Goal: Transaction & Acquisition: Purchase product/service

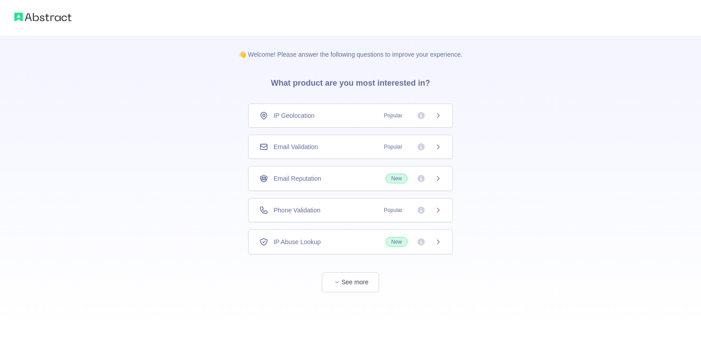
click at [438, 148] on icon at bounding box center [438, 147] width 2 height 4
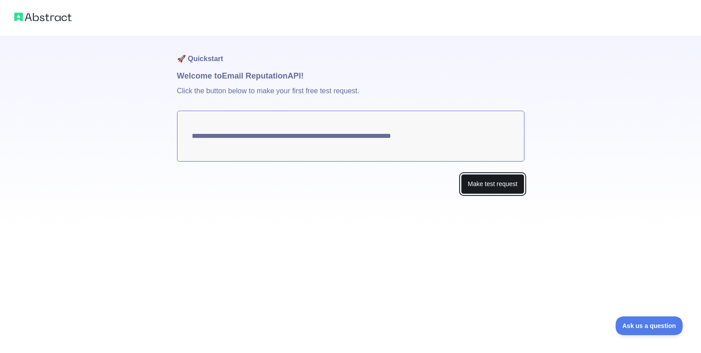
click at [488, 185] on button "Make test request" at bounding box center [492, 184] width 63 height 20
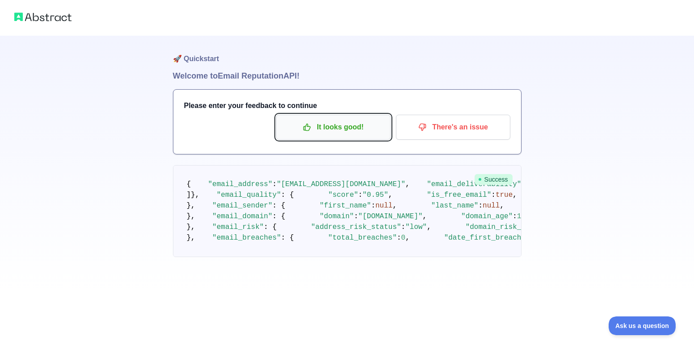
click at [346, 129] on p "It looks good!" at bounding box center [333, 127] width 101 height 15
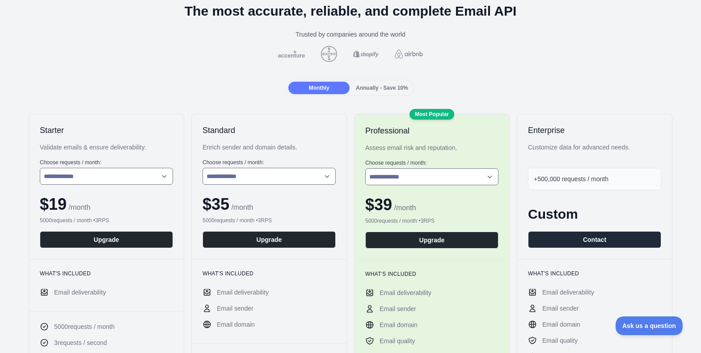
scroll to position [45, 0]
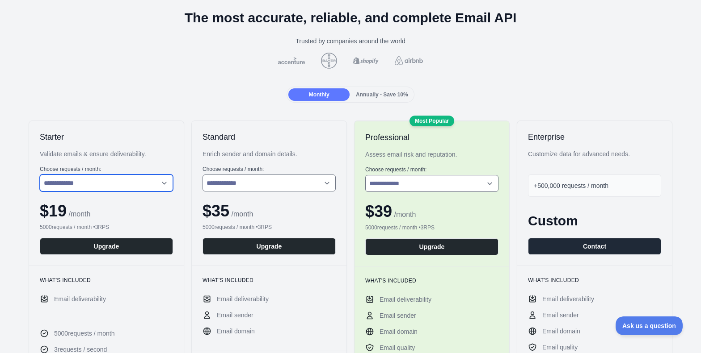
click at [148, 181] on select "**********" at bounding box center [106, 183] width 133 height 17
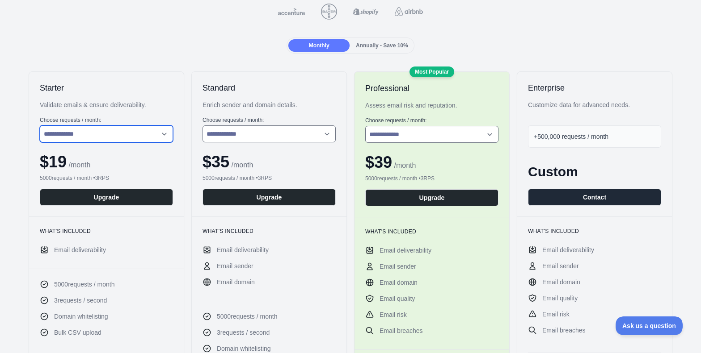
scroll to position [0, 0]
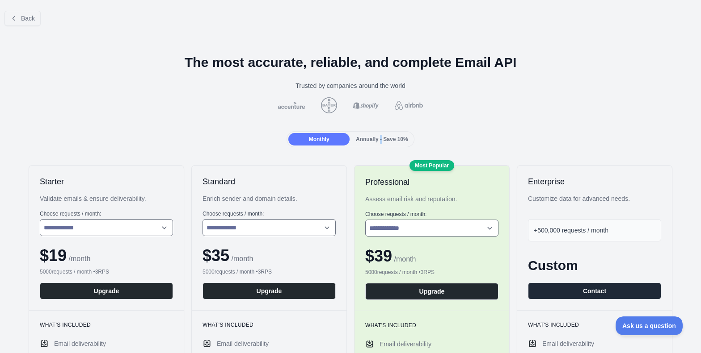
click at [376, 141] on span "Annually - Save 10%" at bounding box center [382, 139] width 52 height 6
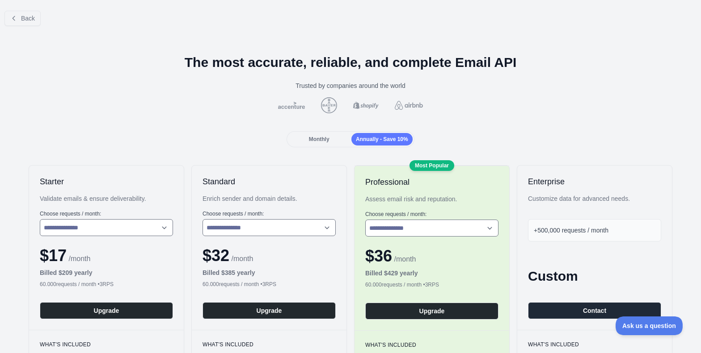
click at [310, 141] on span "Monthly" at bounding box center [319, 139] width 21 height 6
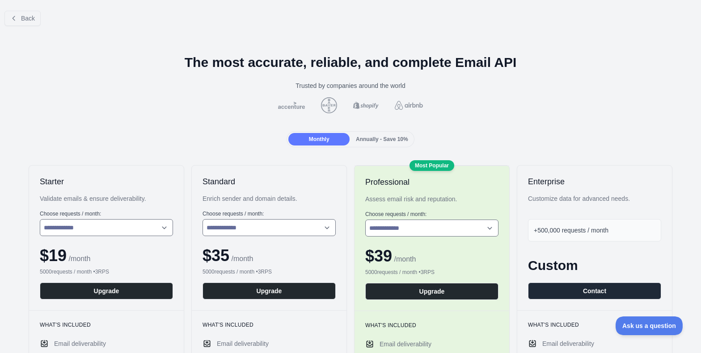
click at [359, 145] on div "Annually - Save 10%" at bounding box center [381, 139] width 61 height 13
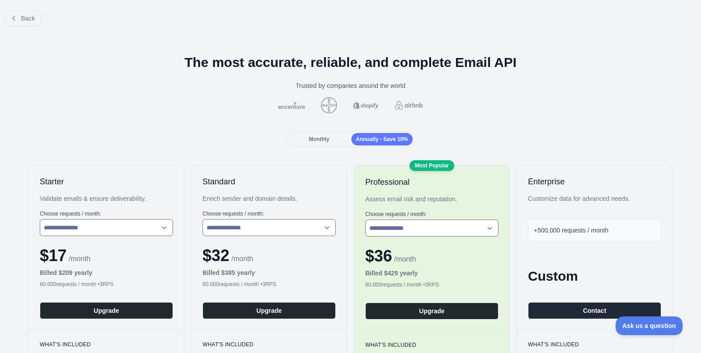
click at [324, 141] on span "Monthly" at bounding box center [319, 139] width 21 height 6
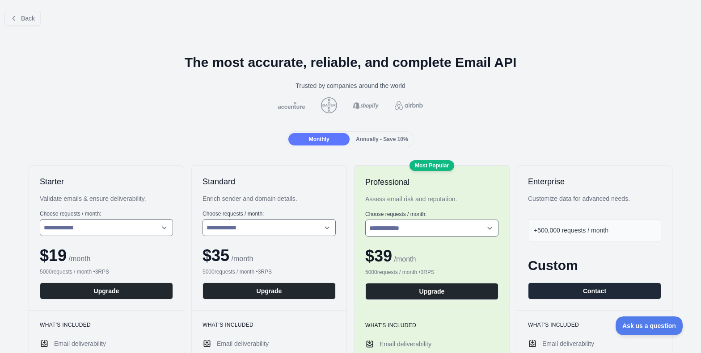
click at [391, 139] on span "Annually - Save 10%" at bounding box center [382, 139] width 52 height 6
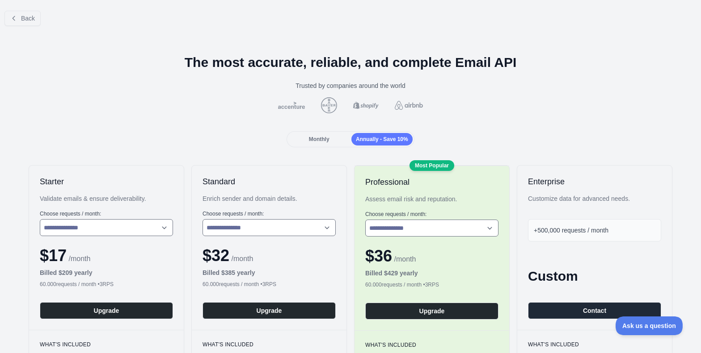
click at [312, 137] on span "Monthly" at bounding box center [319, 139] width 21 height 6
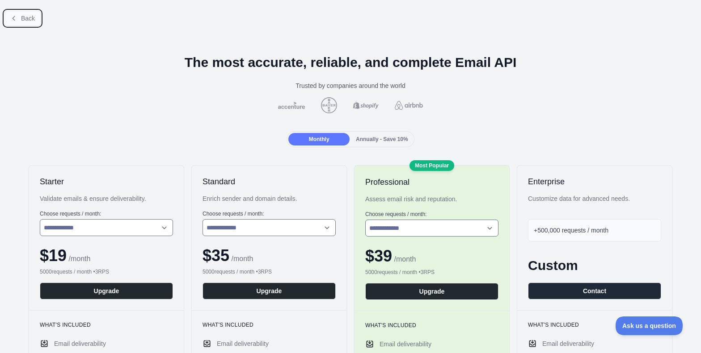
click at [17, 20] on icon at bounding box center [13, 18] width 7 height 7
